Goal: Navigation & Orientation: Find specific page/section

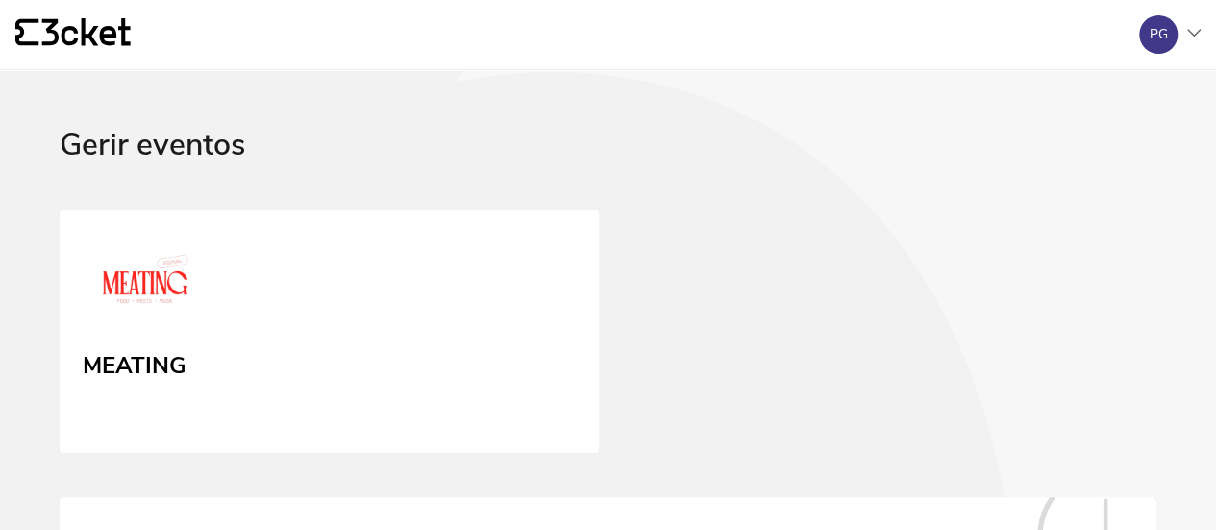
drag, startPoint x: 144, startPoint y: 268, endPoint x: 330, endPoint y: 278, distance: 185.8
click at [144, 268] on img at bounding box center [145, 283] width 125 height 87
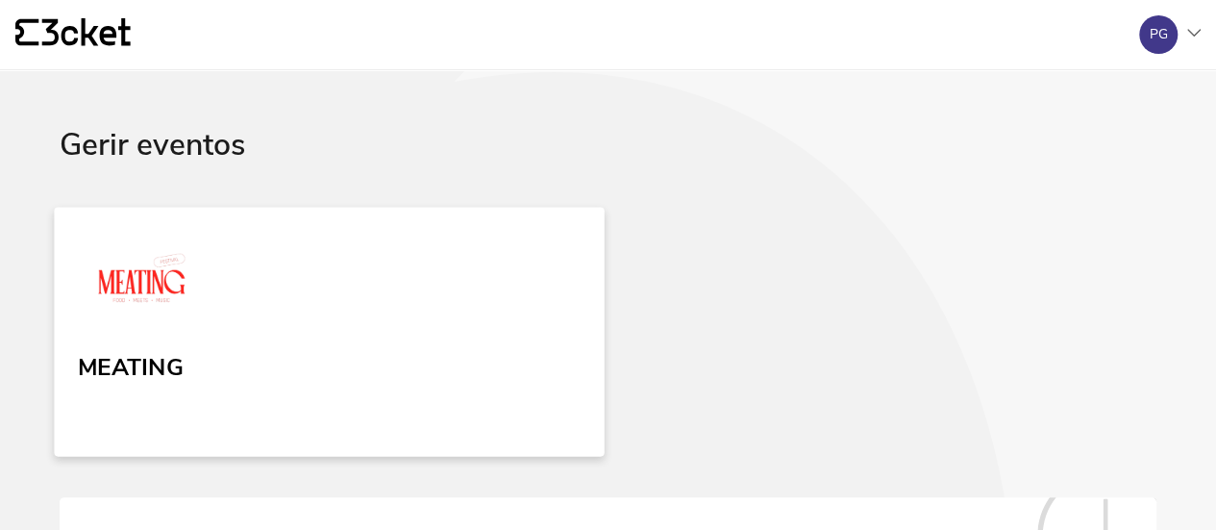
click at [143, 280] on img at bounding box center [142, 282] width 128 height 88
